Goal: Task Accomplishment & Management: Use online tool/utility

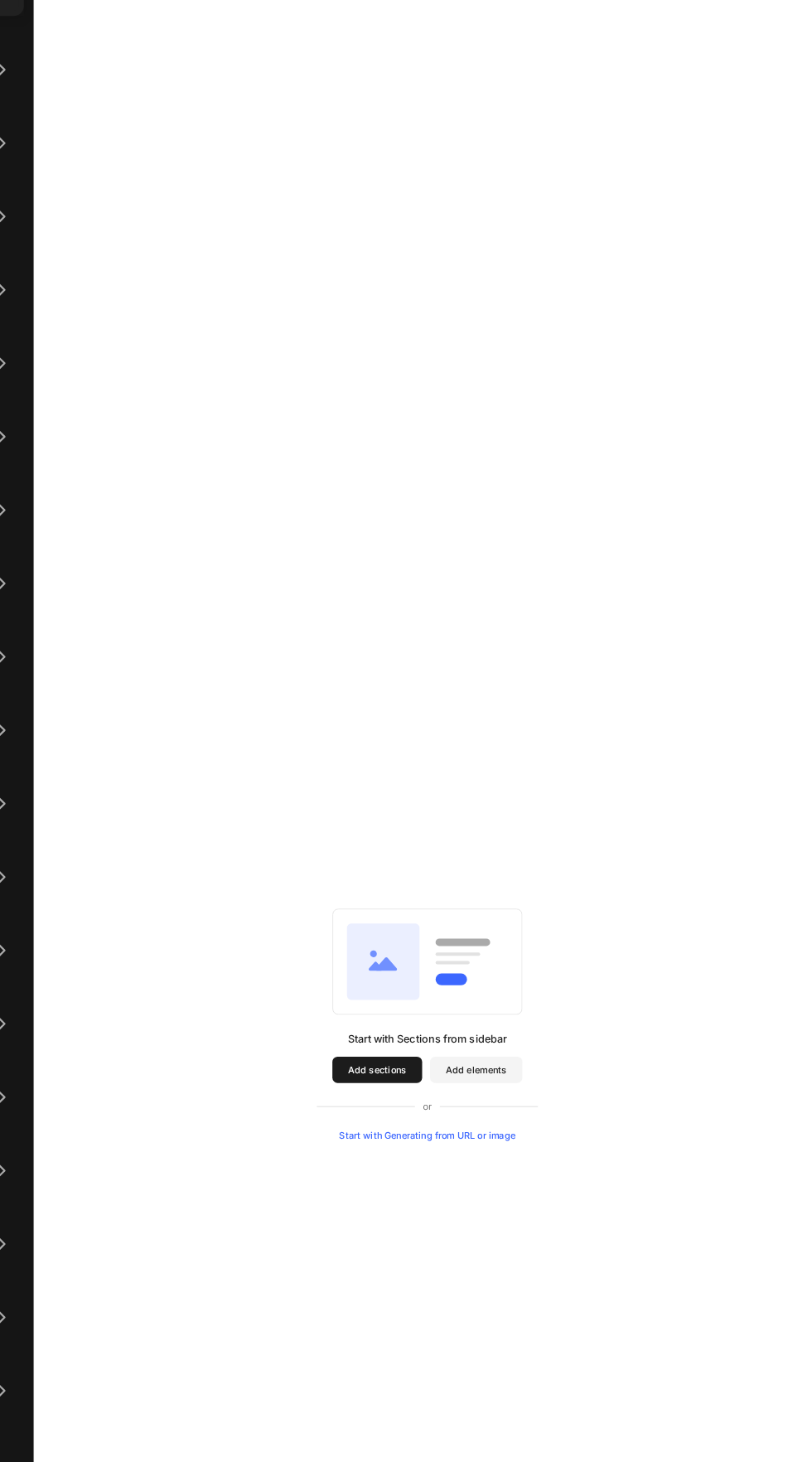
click at [442, 1375] on button "Add sections" at bounding box center [466, 1382] width 113 height 33
click at [478, 1388] on button "Add sections" at bounding box center [466, 1382] width 113 height 33
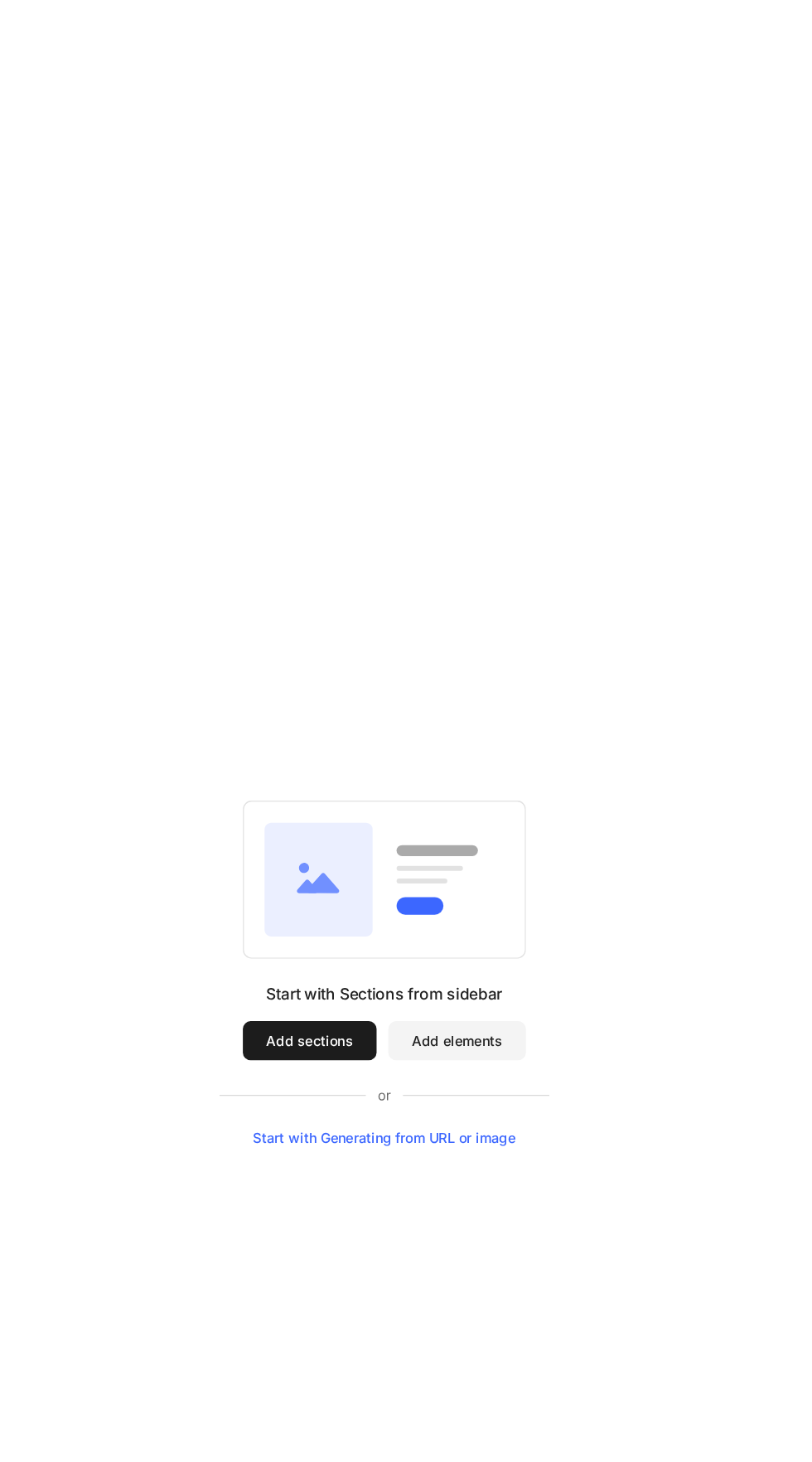
click at [236, 786] on button "Add sections" at bounding box center [231, 775] width 113 height 33
click at [374, 774] on button "Add elements" at bounding box center [357, 775] width 117 height 33
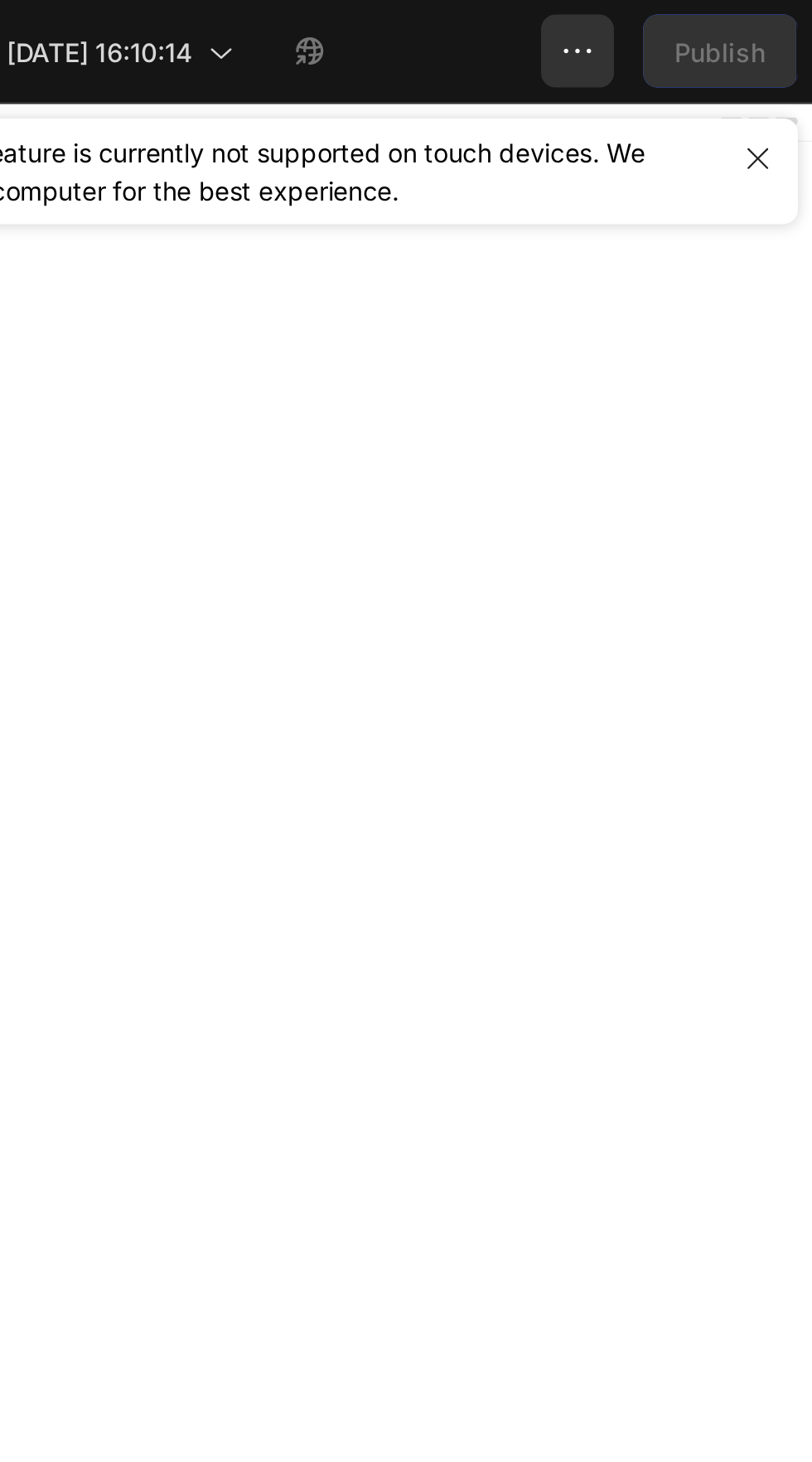
click at [710, 22] on icon "button" at bounding box center [705, 22] width 16 height 16
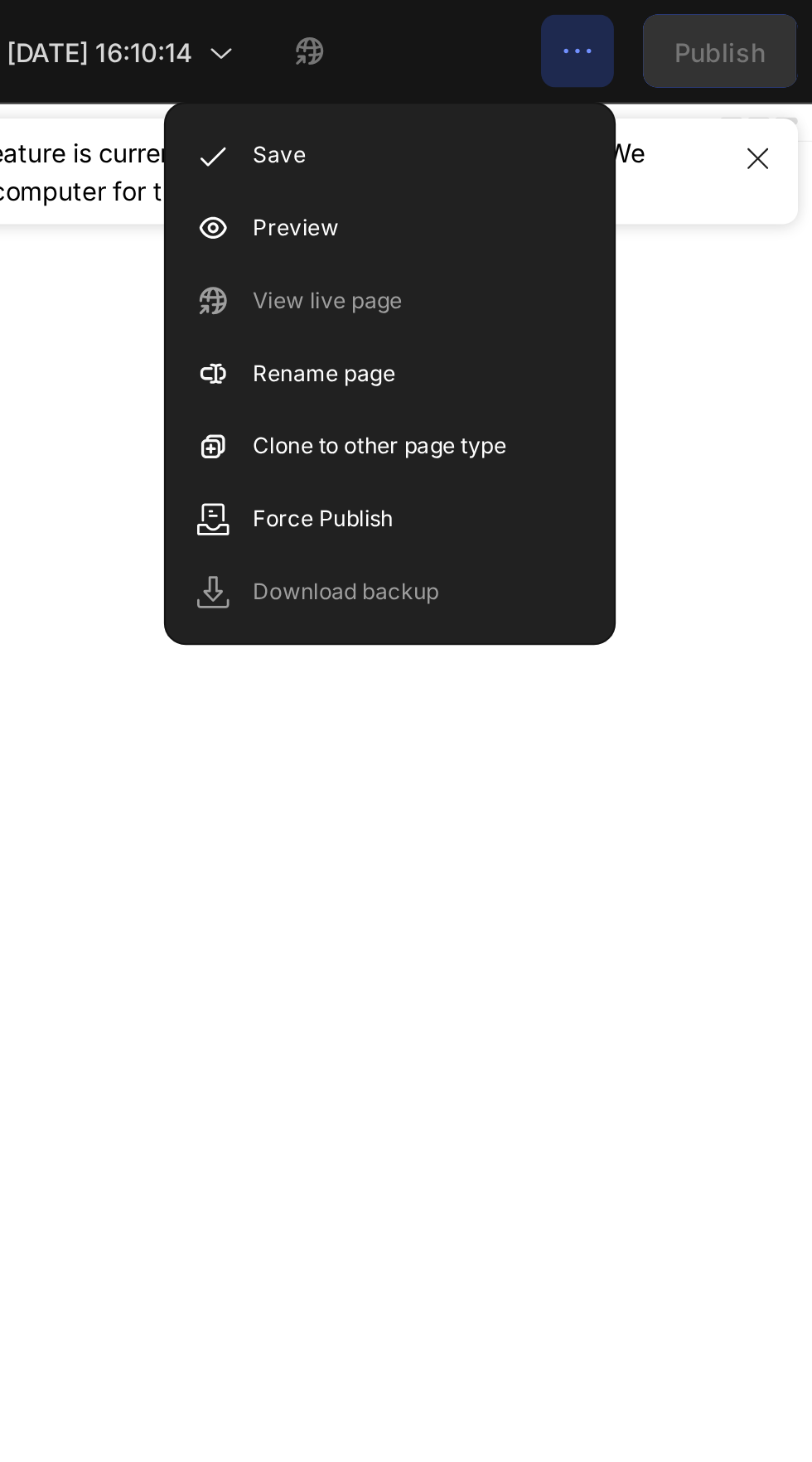
click at [640, 130] on div "View live page" at bounding box center [619, 136] width 190 height 33
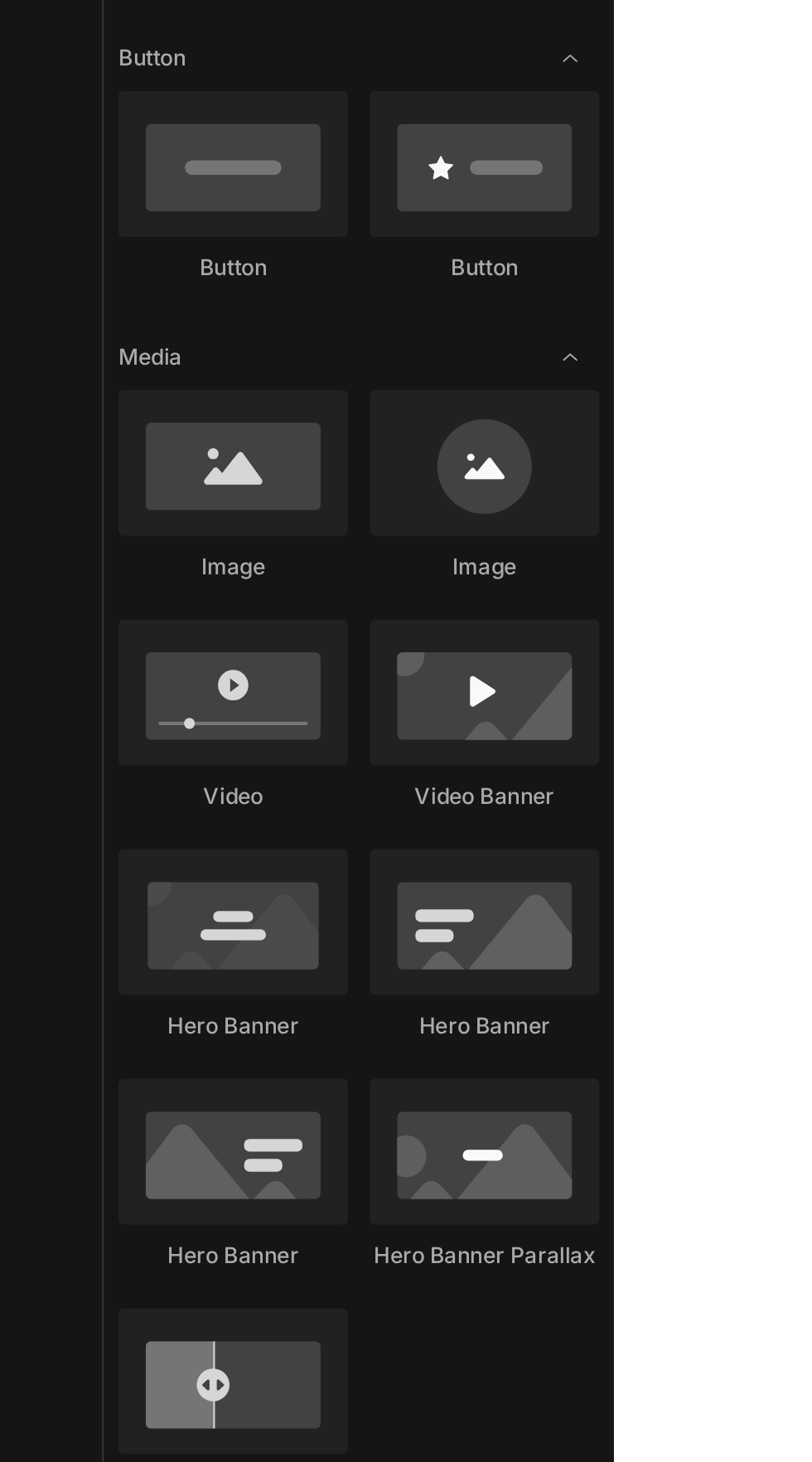
click at [112, 742] on div at bounding box center [106, 714] width 104 height 67
click at [102, 710] on div at bounding box center [106, 714] width 104 height 67
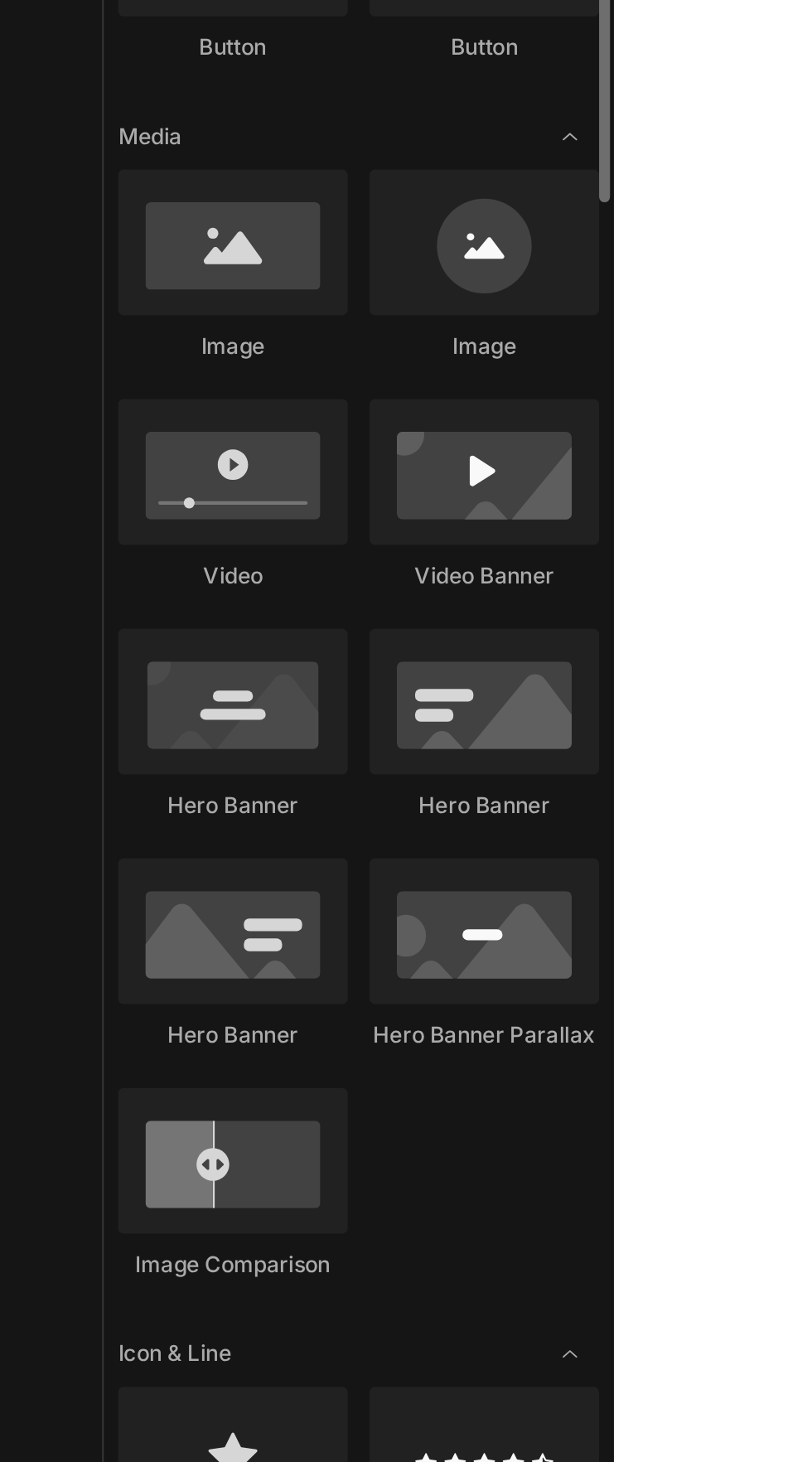
scroll to position [104, 0]
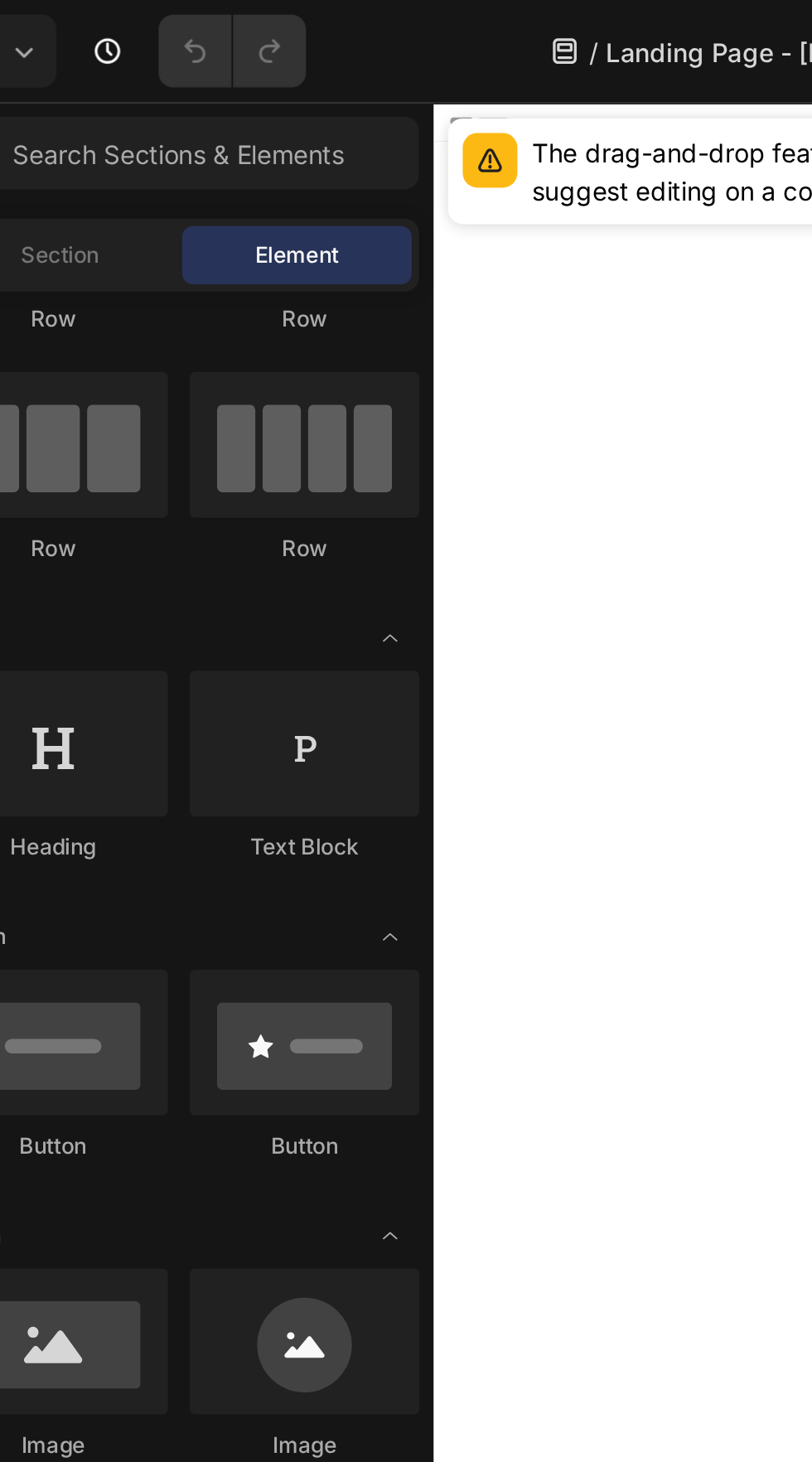
click at [241, 103] on div "Element" at bounding box center [218, 115] width 104 height 26
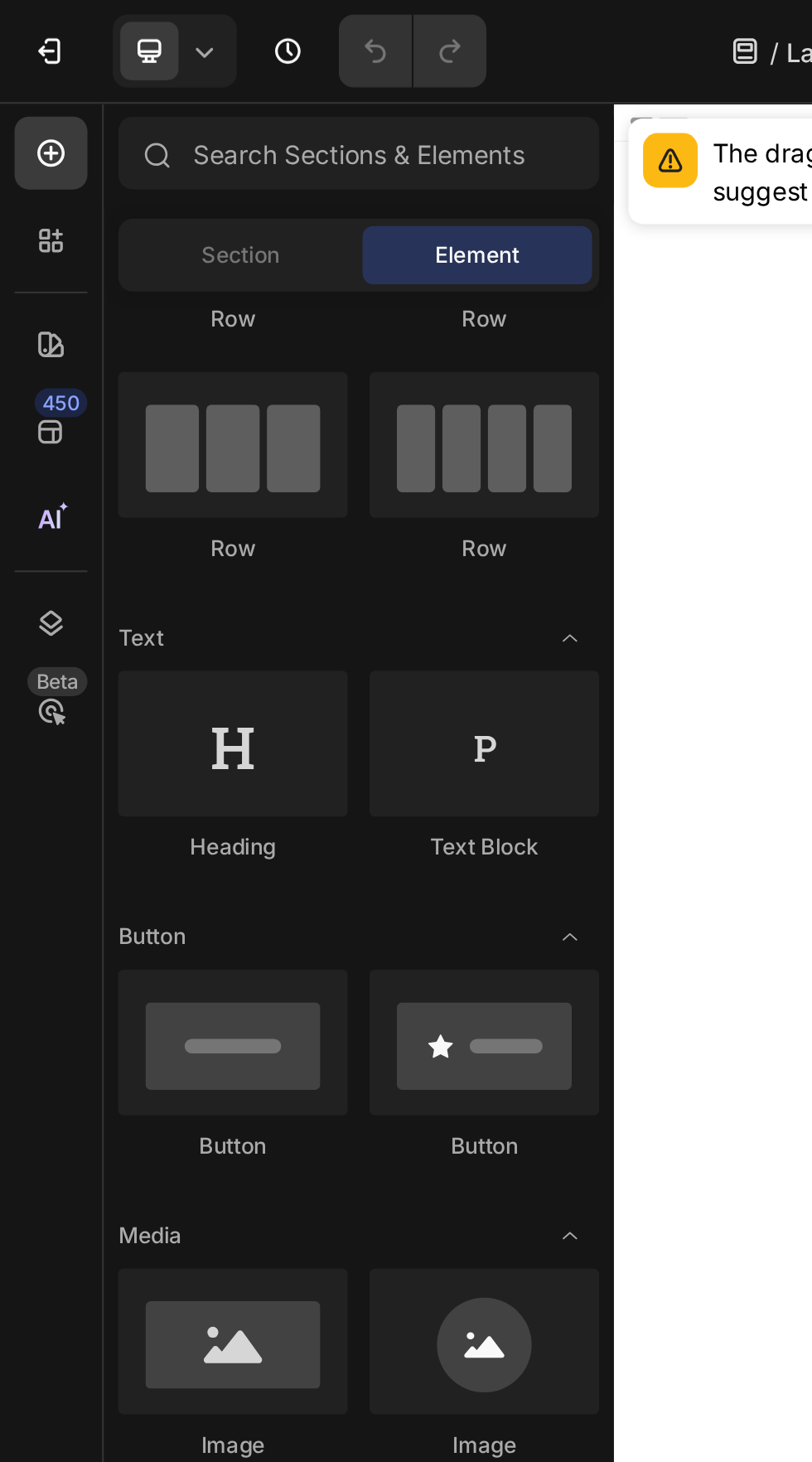
click at [97, 20] on icon at bounding box center [92, 22] width 16 height 16
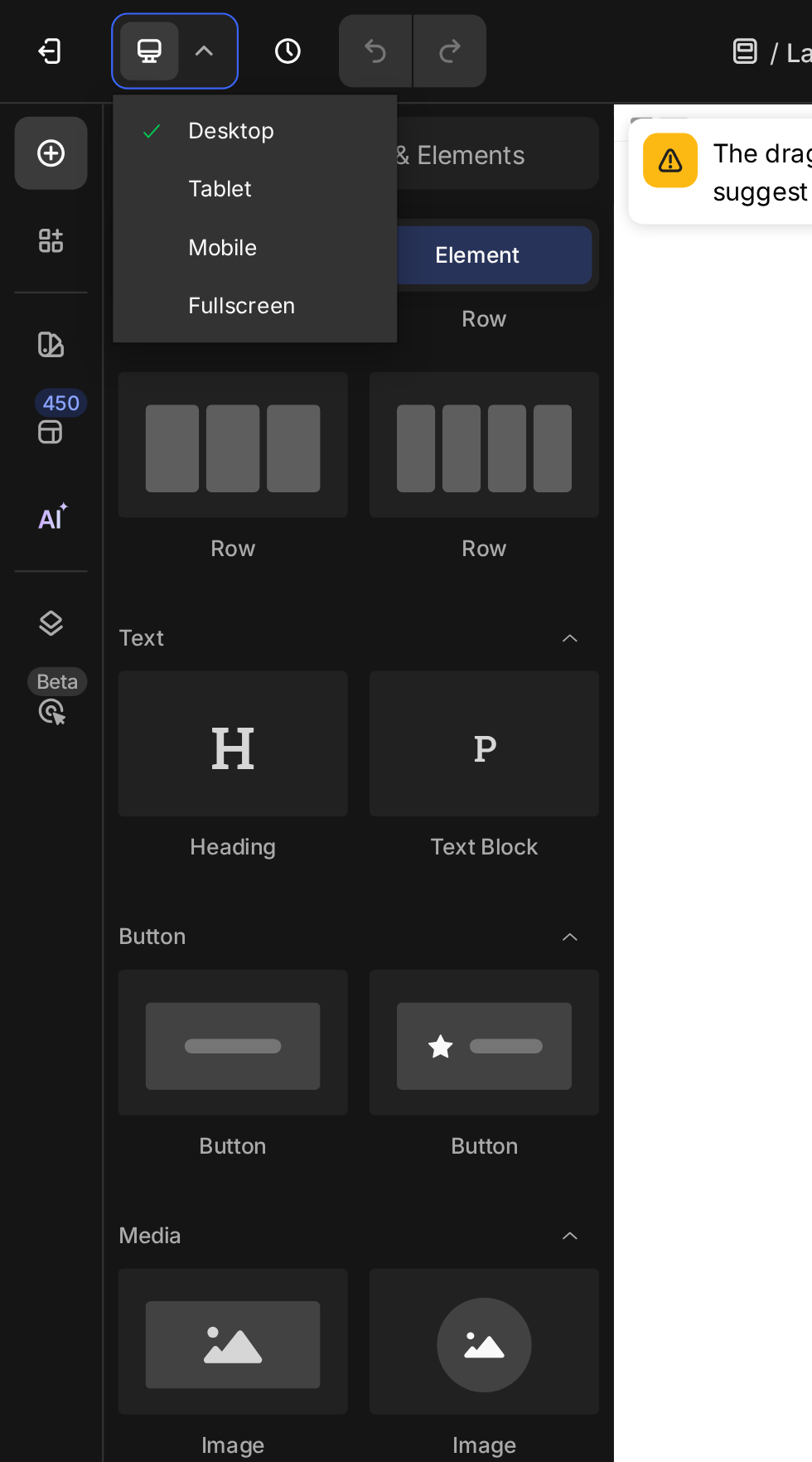
click at [26, 233] on icon at bounding box center [28, 230] width 5 height 5
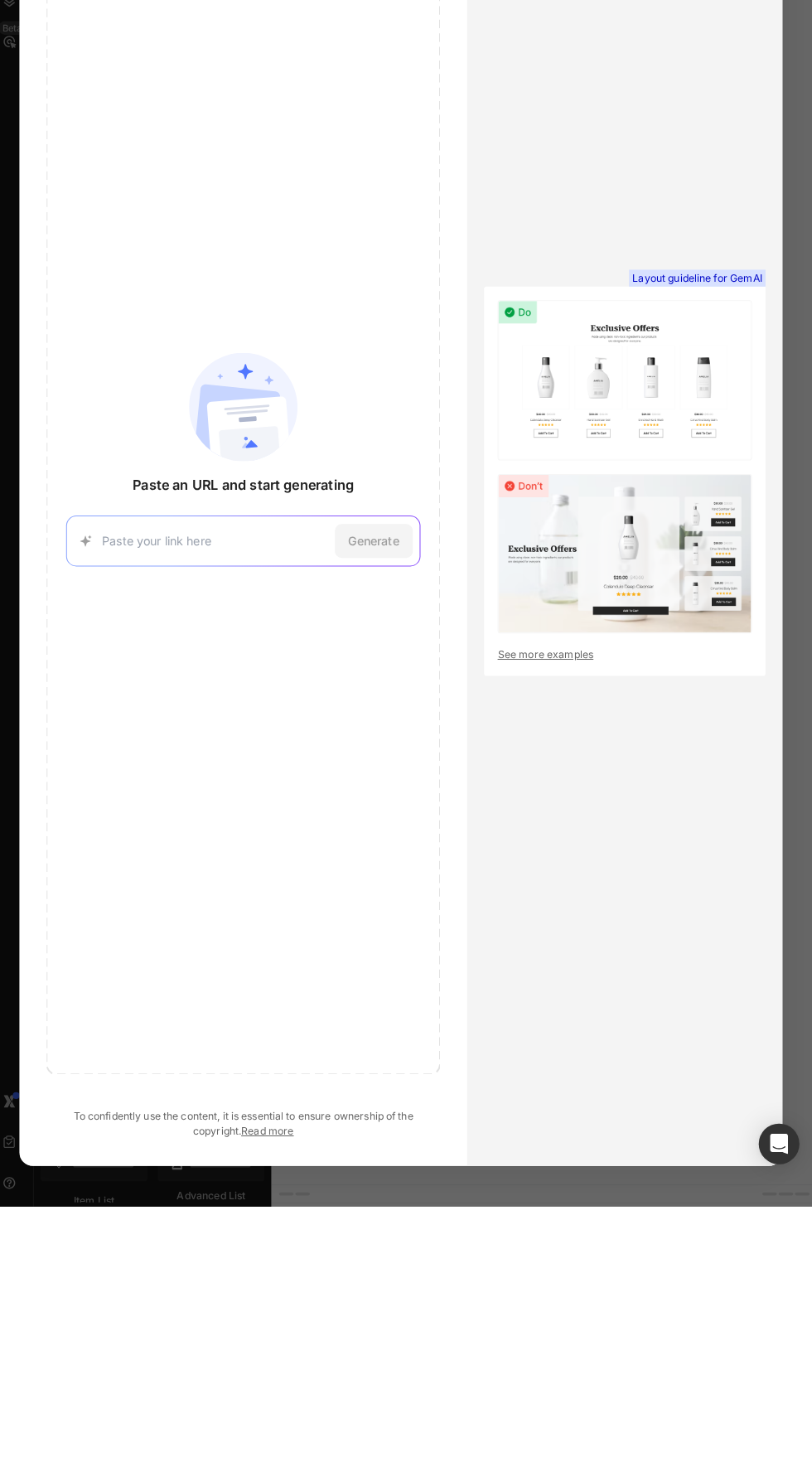
type input "[URL][DOMAIN_NAME]"
click at [362, 828] on div "Generate" at bounding box center [379, 811] width 76 height 33
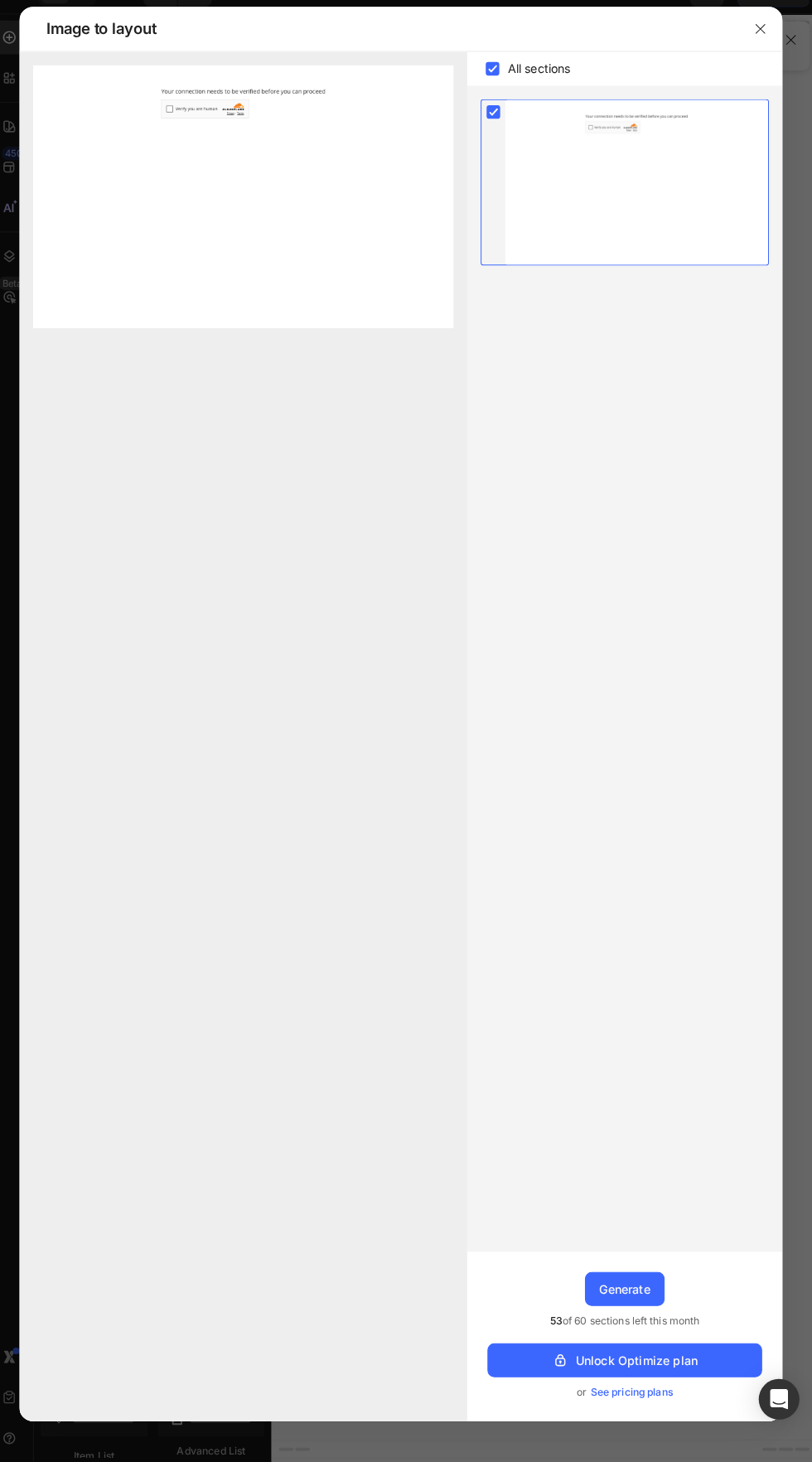
scroll to position [0, 0]
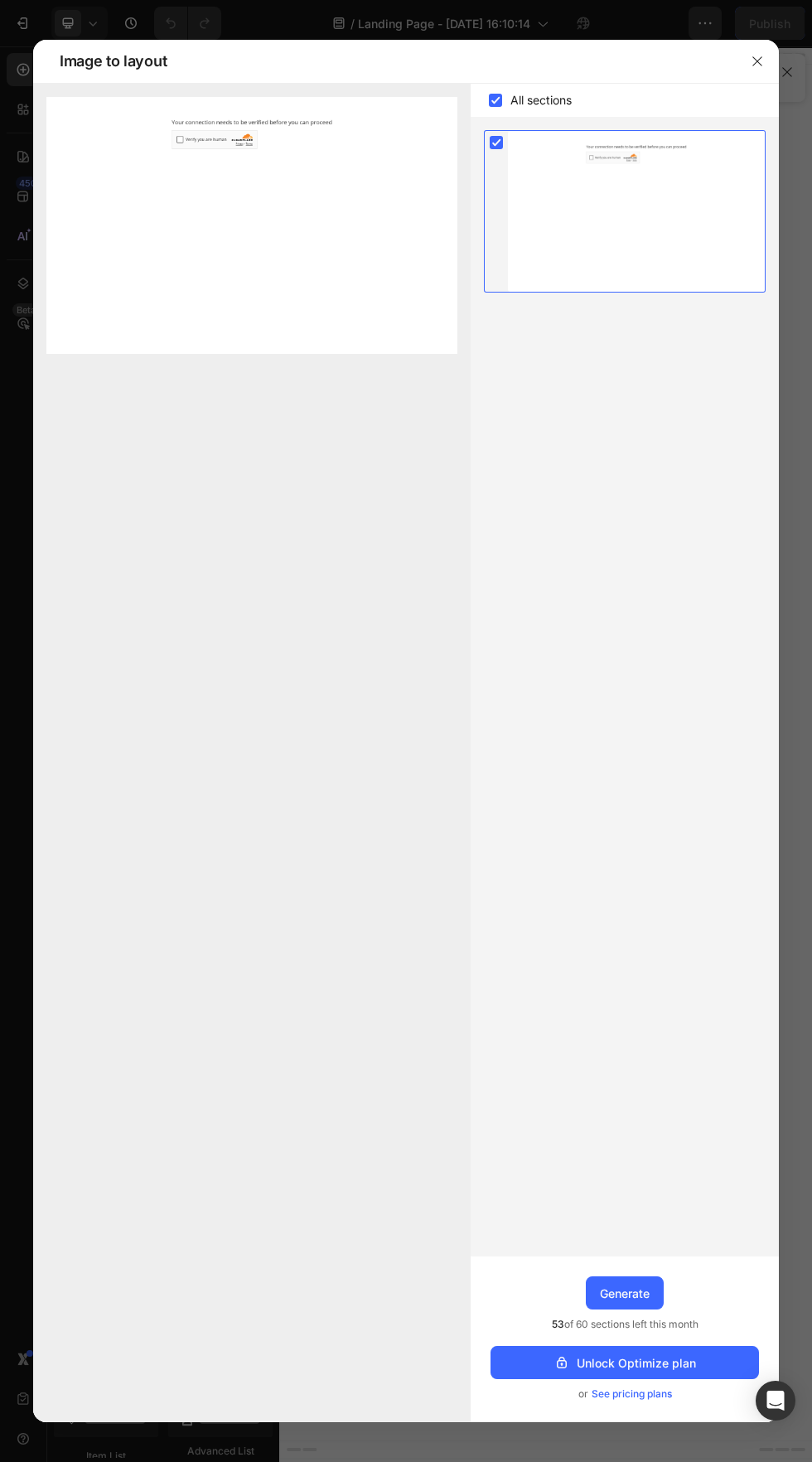
click at [202, 97] on img at bounding box center [251, 225] width 411 height 257
click at [201, 109] on img at bounding box center [251, 225] width 411 height 257
click at [197, 97] on img at bounding box center [251, 225] width 411 height 257
click at [195, 97] on img at bounding box center [251, 225] width 411 height 257
click at [194, 107] on img at bounding box center [251, 225] width 411 height 257
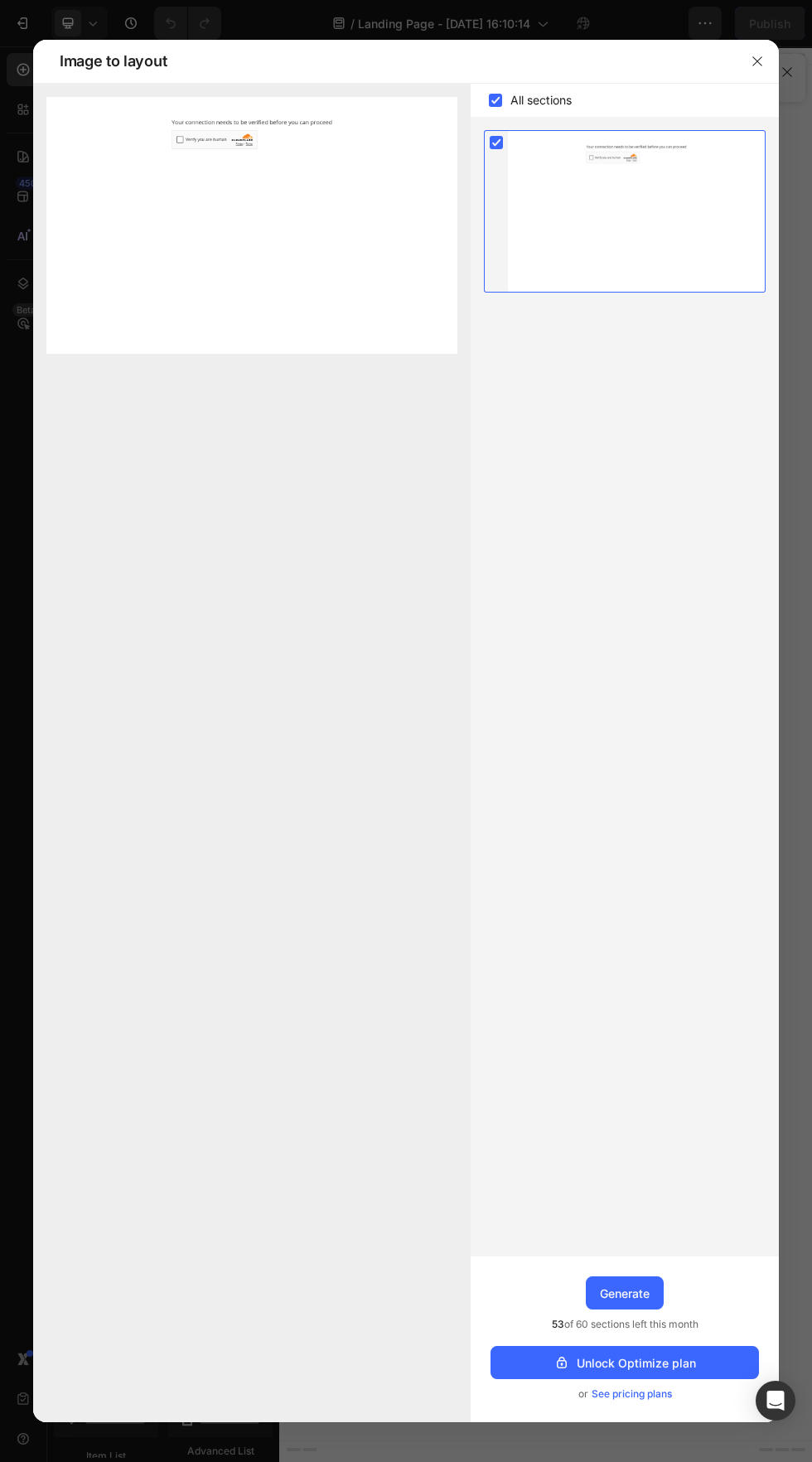
click at [630, 1301] on div "Generate" at bounding box center [624, 1293] width 49 height 17
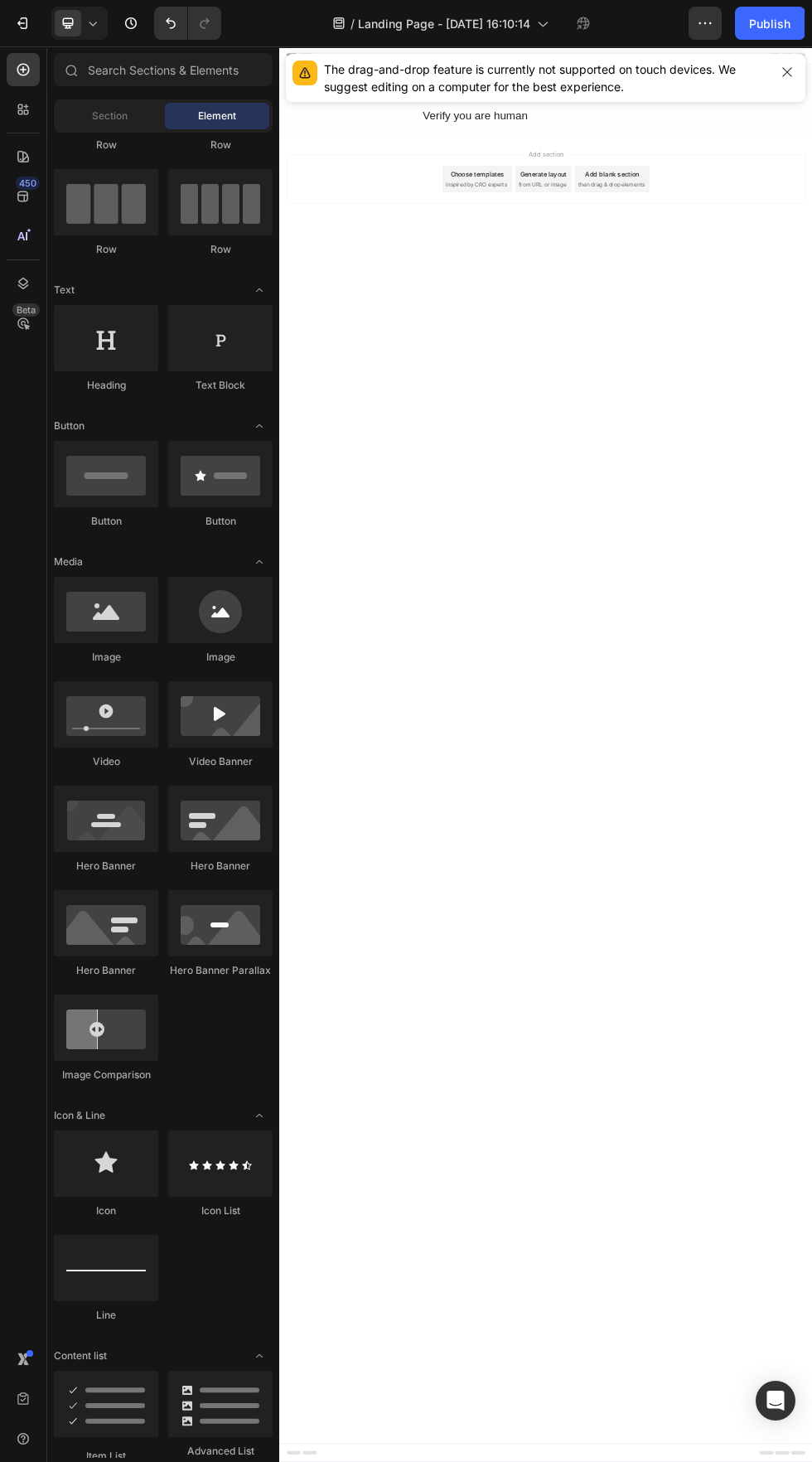
click at [797, 8] on button "Publish" at bounding box center [769, 23] width 70 height 33
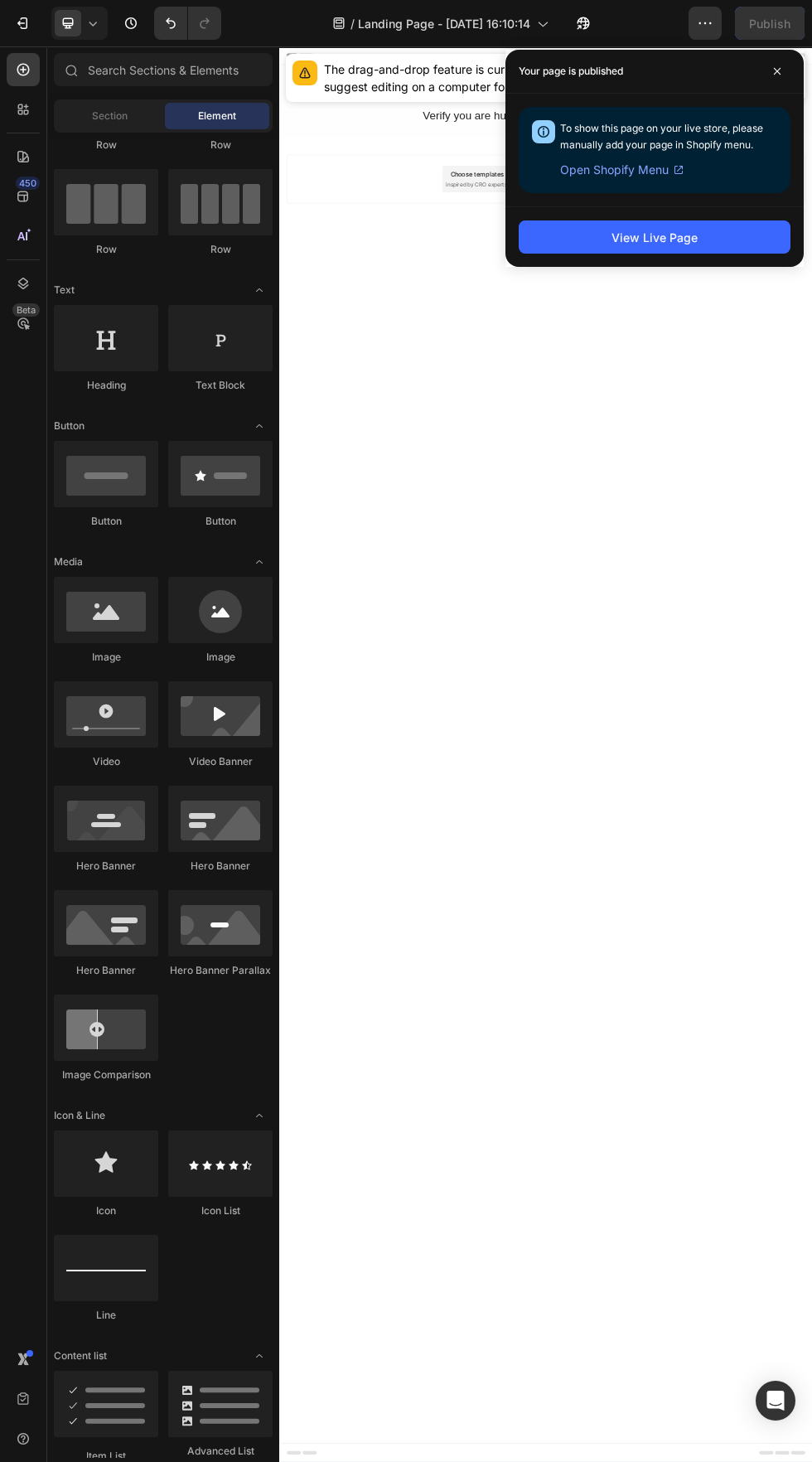
click at [721, 226] on button "View Live Page" at bounding box center [653, 237] width 272 height 33
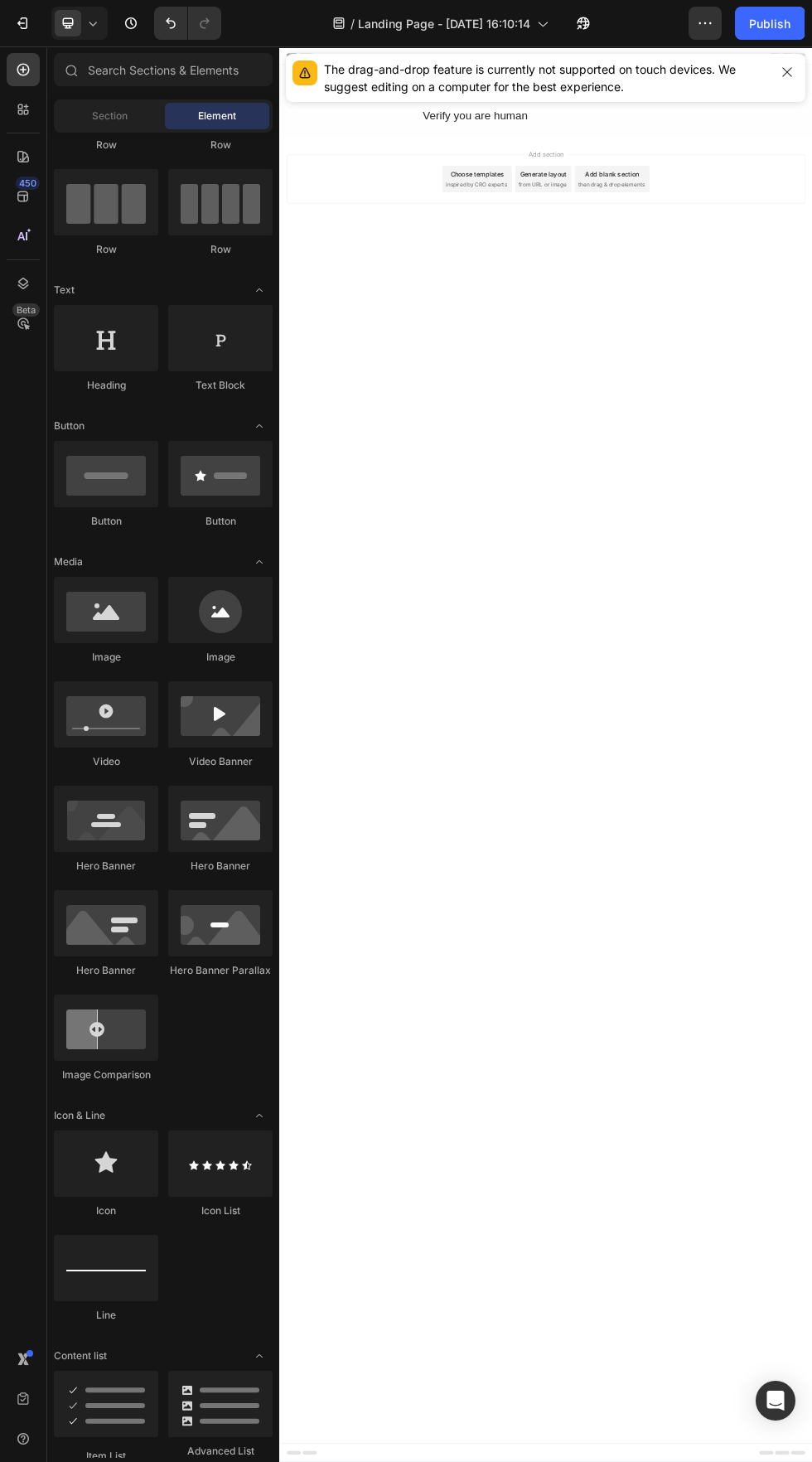
click at [703, 25] on icon "button" at bounding box center [705, 22] width 16 height 16
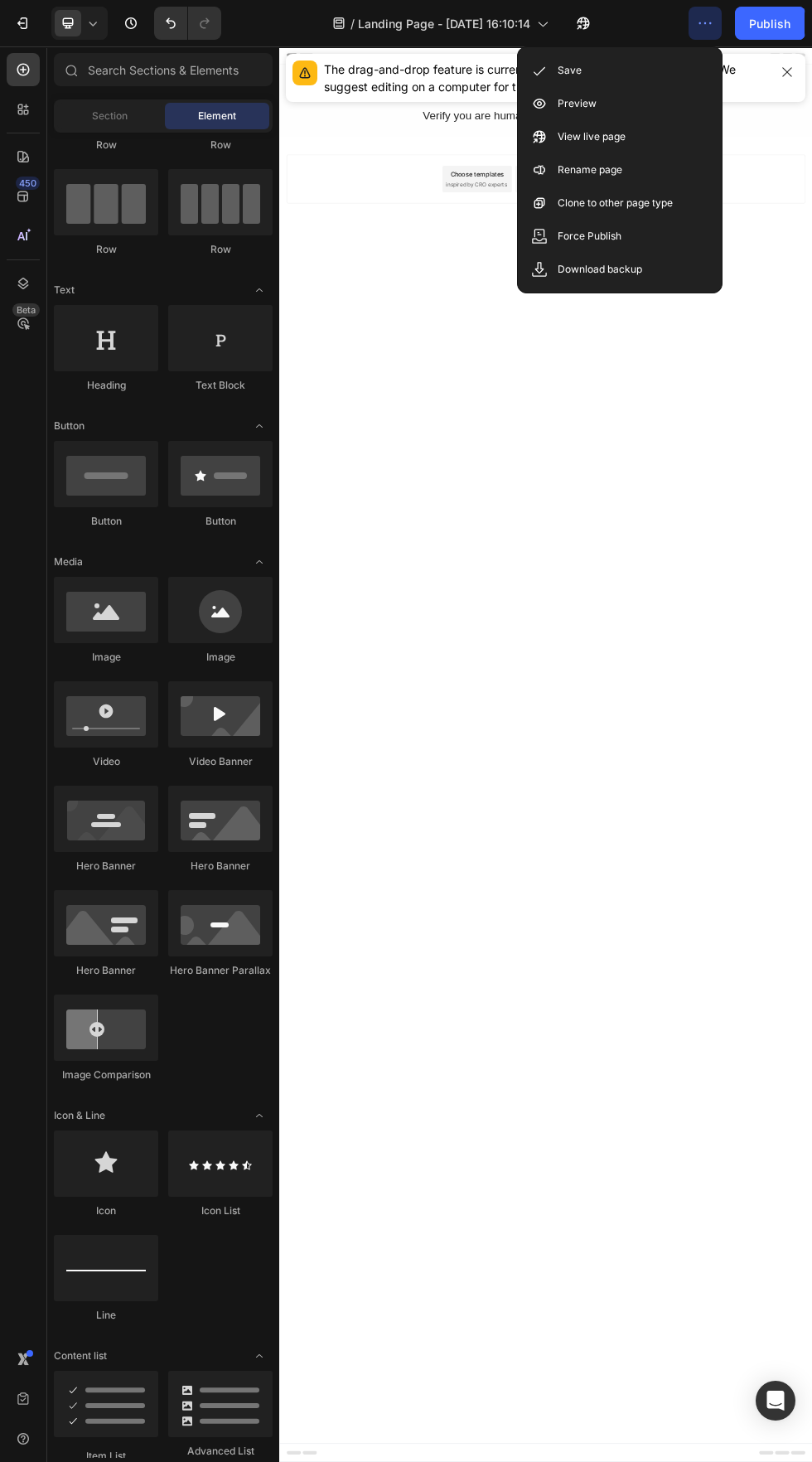
click at [659, 123] on div "View live page" at bounding box center [619, 136] width 190 height 33
